Goal: Task Accomplishment & Management: Use online tool/utility

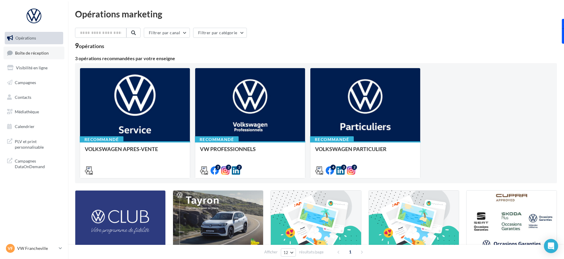
click at [22, 53] on span "Boîte de réception" at bounding box center [32, 52] width 34 height 5
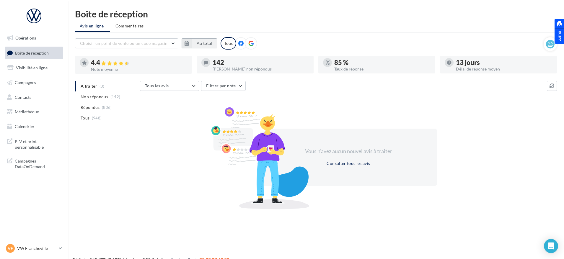
click at [201, 44] on button "Au total" at bounding box center [205, 43] width 26 height 10
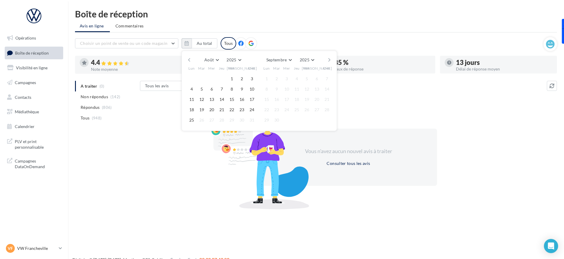
click at [189, 60] on button "button" at bounding box center [189, 60] width 5 height 8
click at [203, 76] on button "1" at bounding box center [201, 78] width 9 height 9
click at [221, 121] on button "31" at bounding box center [221, 120] width 9 height 9
